Goal: Information Seeking & Learning: Learn about a topic

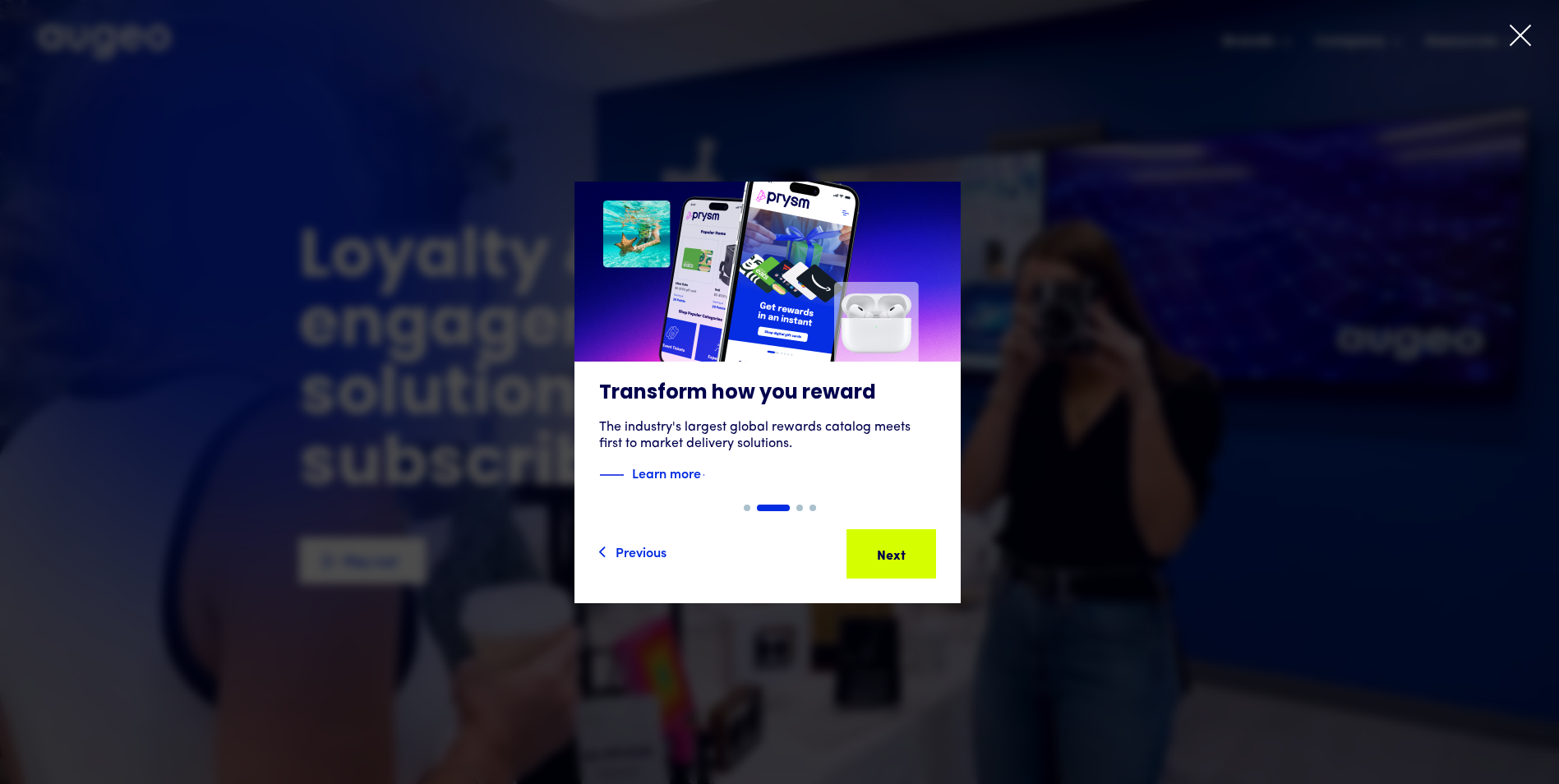
click at [1517, 31] on icon at bounding box center [1520, 34] width 24 height 24
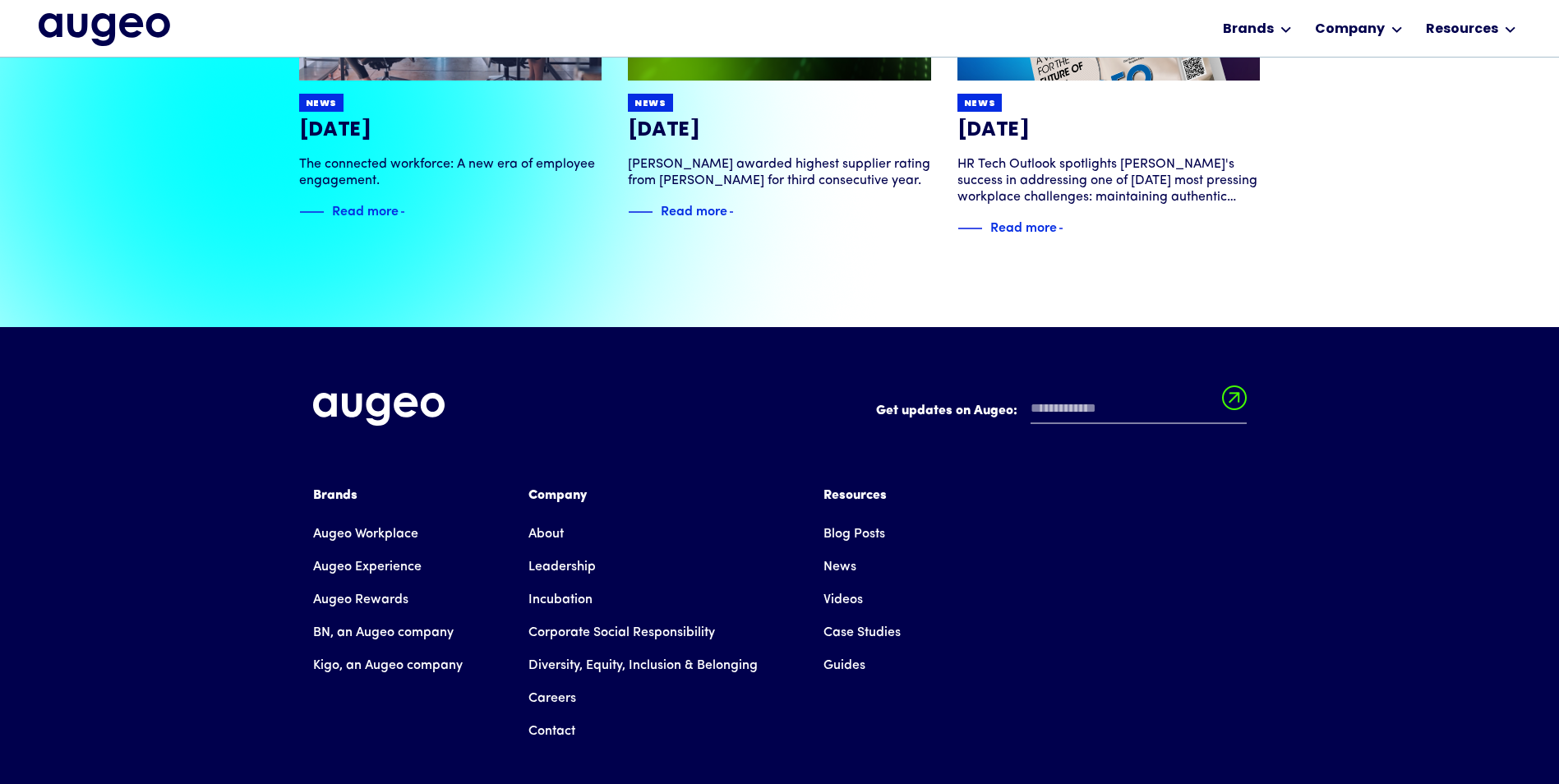
scroll to position [3690, 0]
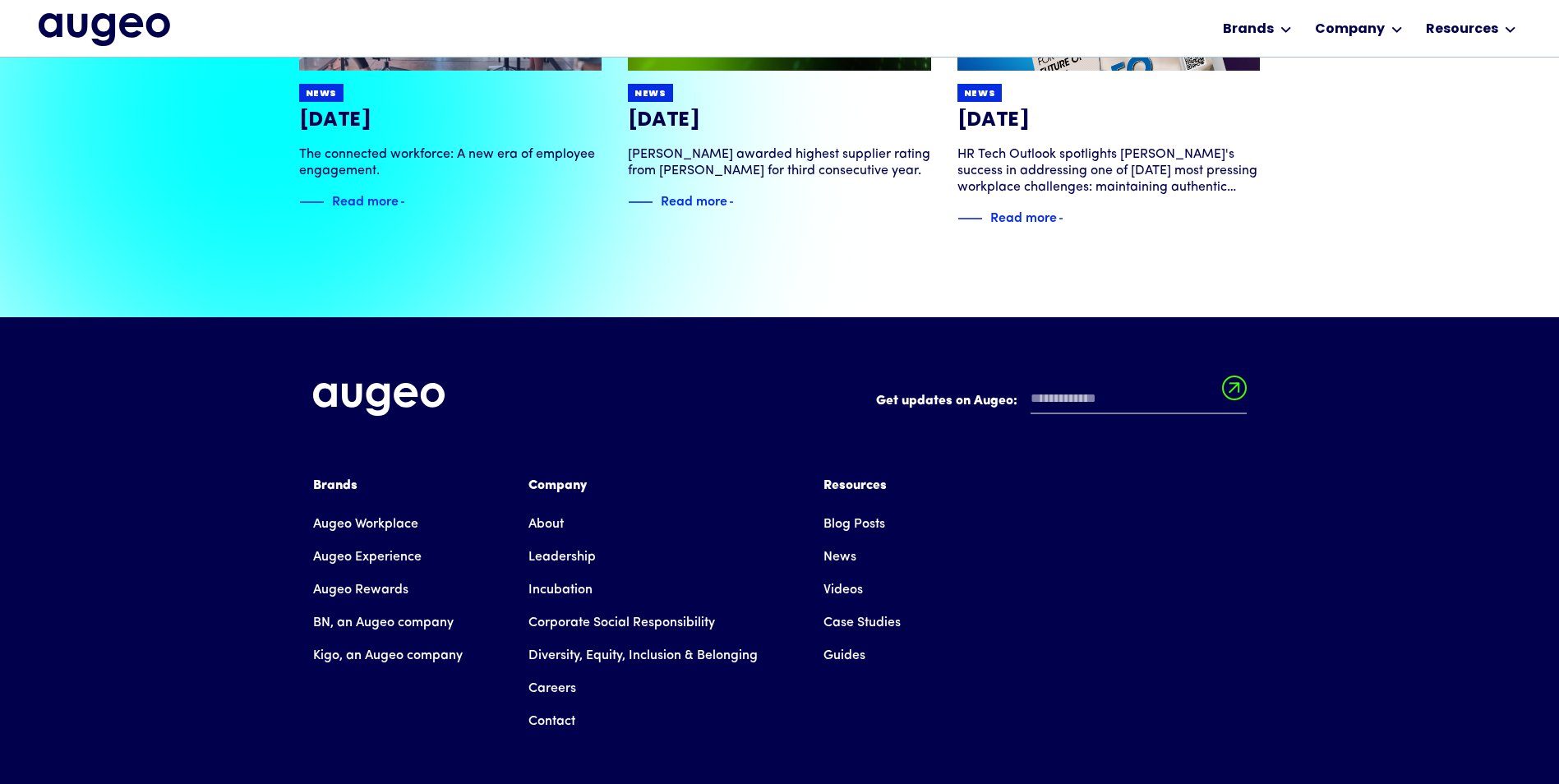
drag, startPoint x: 361, startPoint y: 504, endPoint x: 371, endPoint y: 504, distance: 10.0
click at [361, 540] on link "Augeo Experience" at bounding box center [368, 556] width 108 height 33
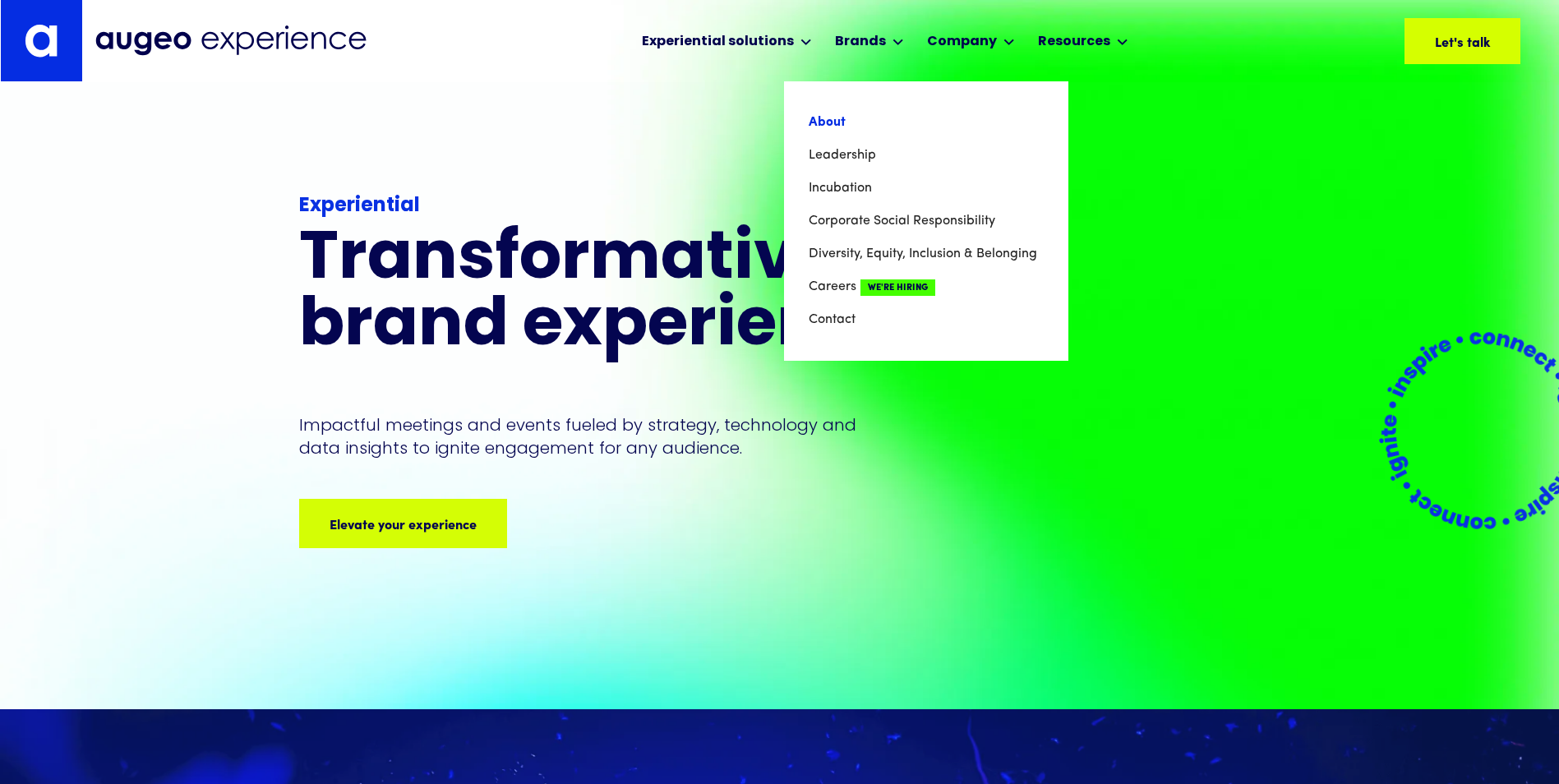
click at [822, 120] on link "About" at bounding box center [926, 122] width 235 height 33
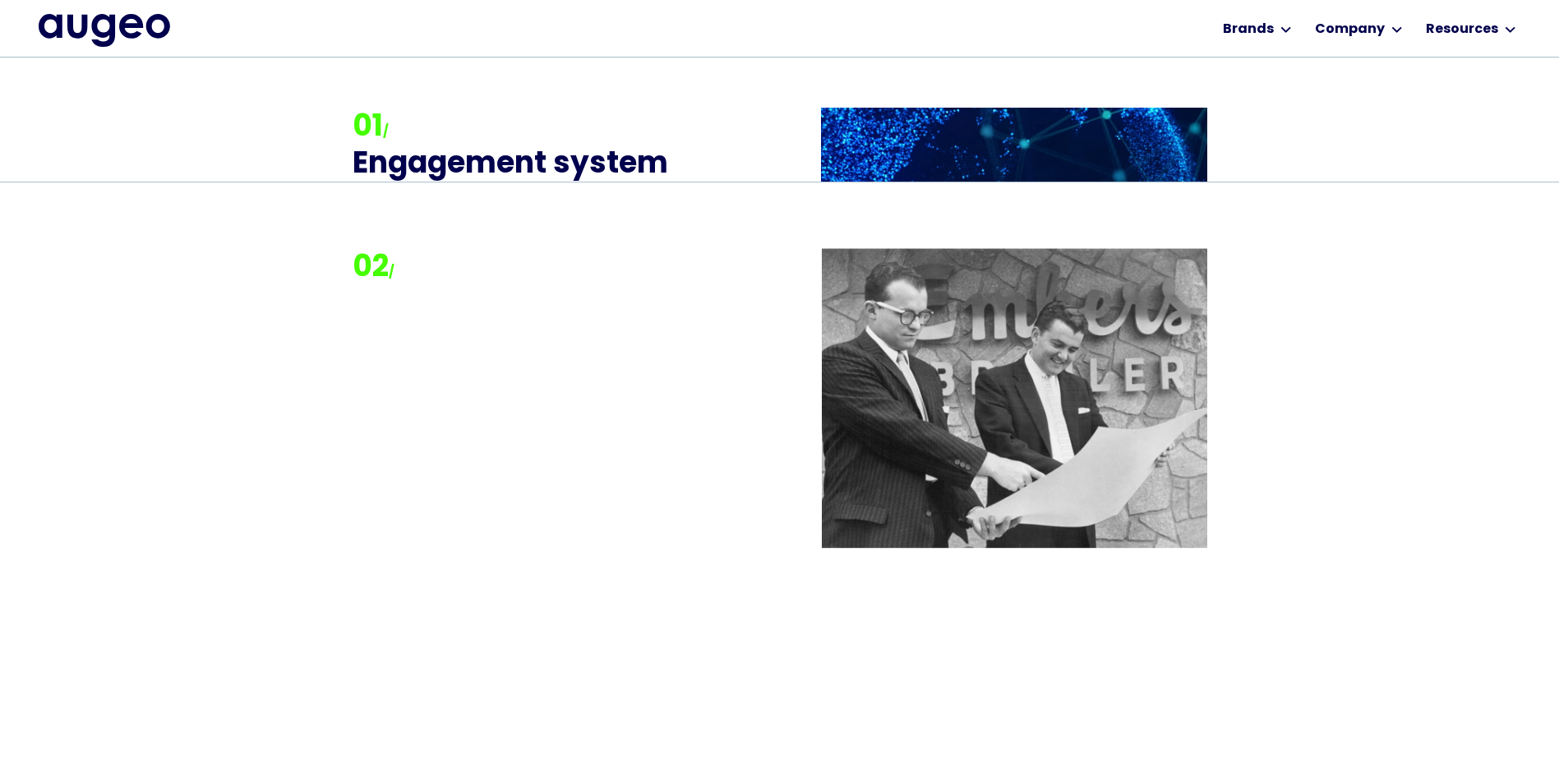
scroll to position [1945, 0]
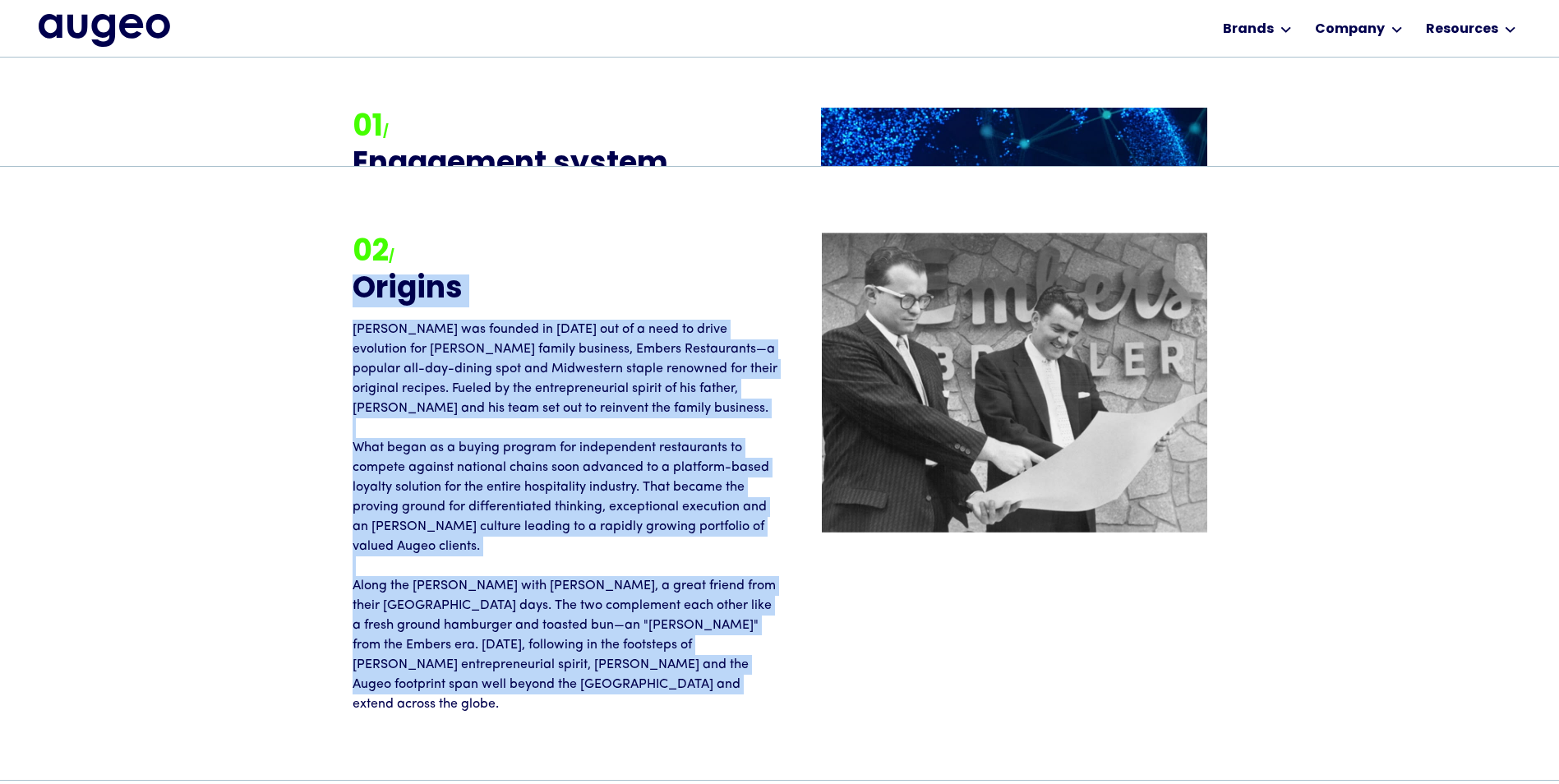
drag, startPoint x: 599, startPoint y: 685, endPoint x: 288, endPoint y: 309, distance: 488.0
click at [288, 309] on div "02 / Origins Augeo was founded in 1999 out of a need to drive evolution for Dav…" at bounding box center [779, 473] width 1559 height 612
drag, startPoint x: 288, startPoint y: 309, endPoint x: 422, endPoint y: 333, distance: 136.1
click at [424, 334] on p "Augeo was founded in 1999 out of a need to drive evolution for David Kristal's …" at bounding box center [566, 517] width 427 height 395
drag, startPoint x: 350, startPoint y: 330, endPoint x: 617, endPoint y: 707, distance: 462.0
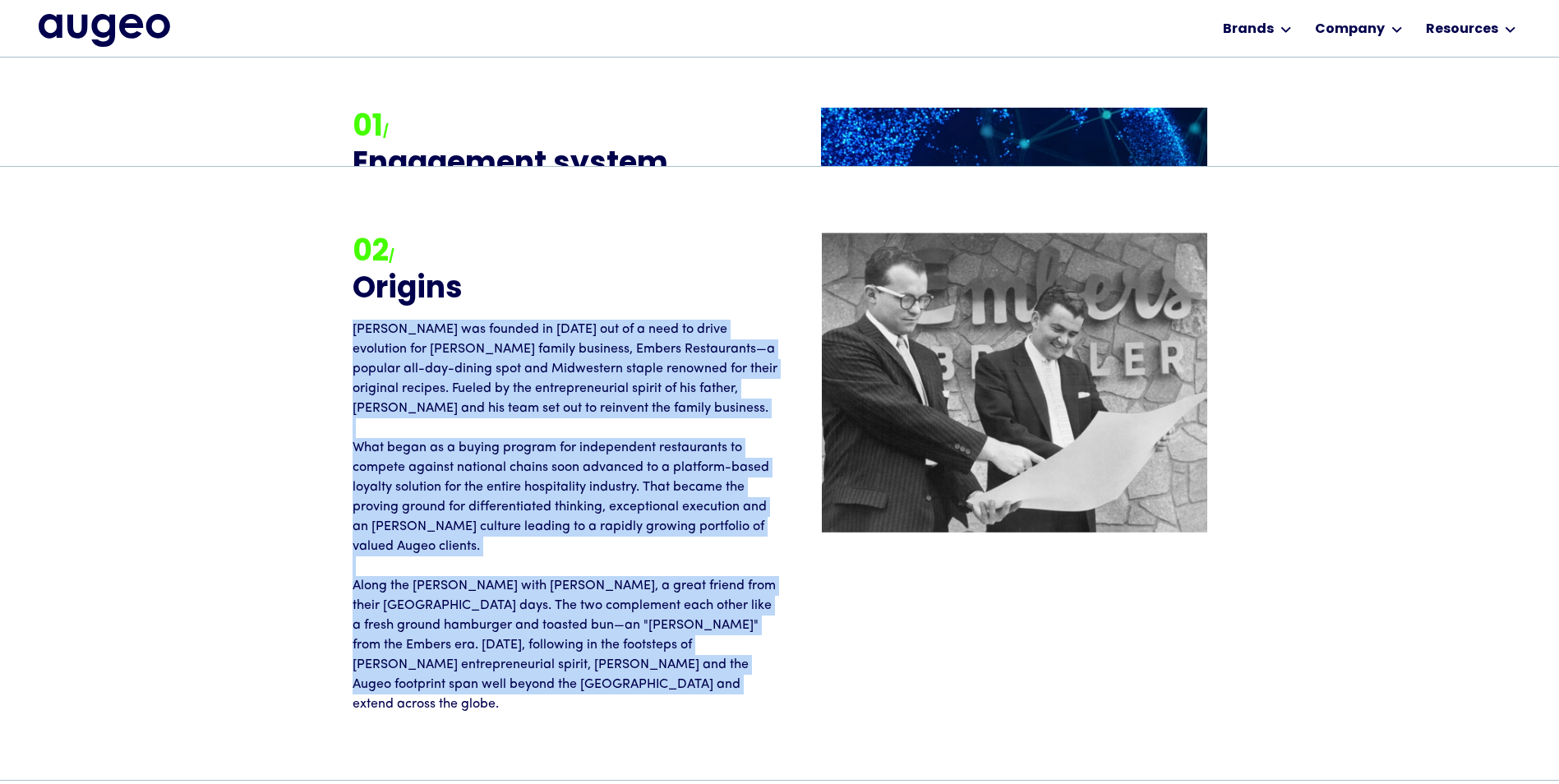
click at [617, 707] on div "02 / Origins Augeo was founded in 1999 out of a need to drive evolution for Dav…" at bounding box center [780, 473] width 962 height 612
click at [616, 702] on div "02 / Origins Augeo was founded in 1999 out of a need to drive evolution for Dav…" at bounding box center [780, 473] width 962 height 612
drag, startPoint x: 595, startPoint y: 686, endPoint x: 346, endPoint y: 322, distance: 441.0
click at [346, 322] on div "02 / Origins Augeo was founded in 1999 out of a need to drive evolution for Dav…" at bounding box center [780, 472] width 962 height 481
